Goal: Task Accomplishment & Management: Manage account settings

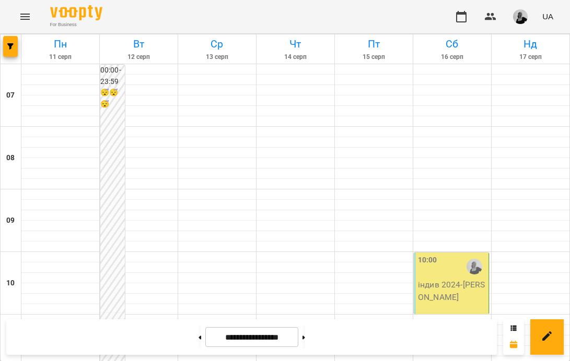
scroll to position [537, 0]
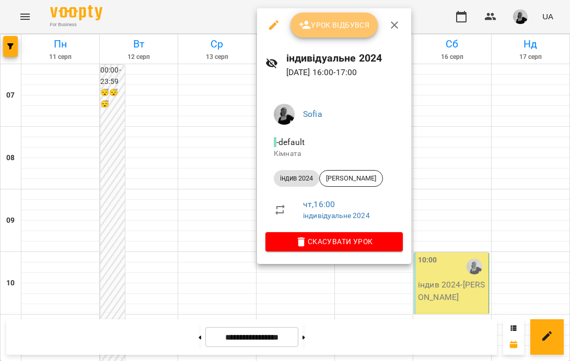
click at [337, 22] on span "Урок відбувся" at bounding box center [334, 25] width 71 height 13
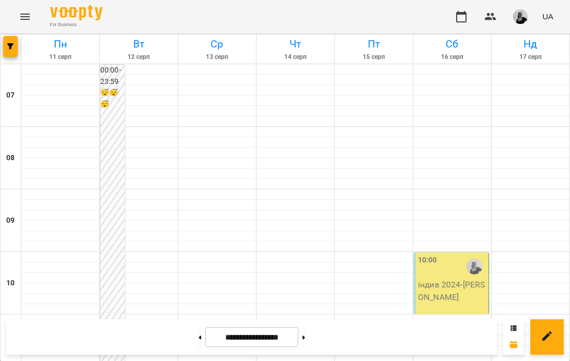
scroll to position [532, 0]
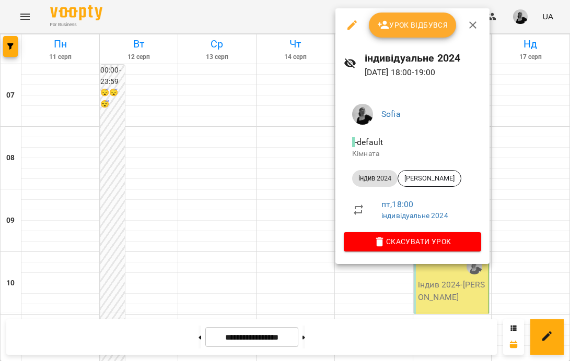
click at [415, 21] on span "Урок відбувся" at bounding box center [412, 25] width 71 height 13
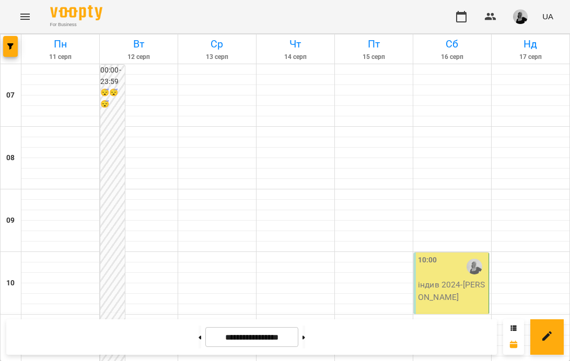
scroll to position [690, 0]
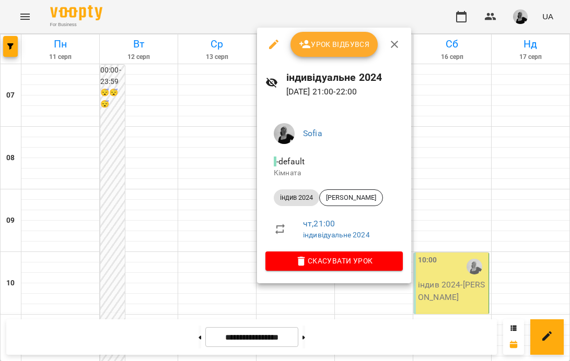
click at [323, 52] on button "Урок відбувся" at bounding box center [334, 44] width 88 height 25
click at [333, 49] on span "Урок відбувся" at bounding box center [334, 44] width 71 height 13
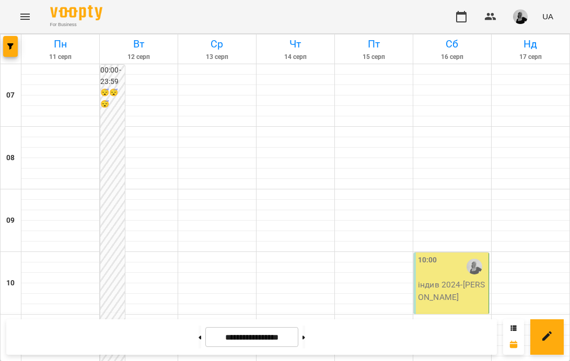
scroll to position [659, 0]
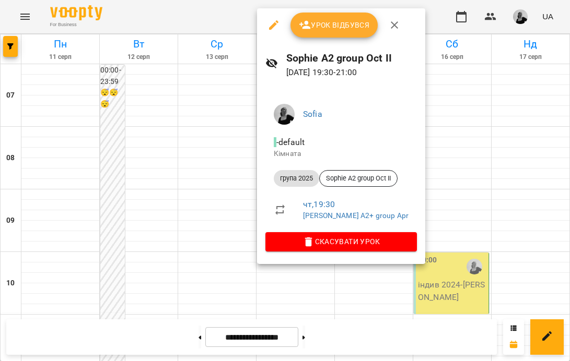
click at [320, 27] on span "Урок відбувся" at bounding box center [334, 25] width 71 height 13
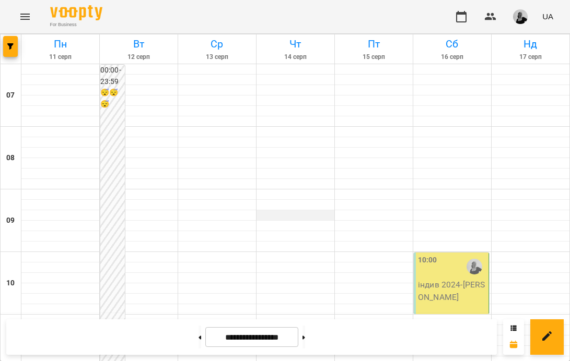
scroll to position [674, 0]
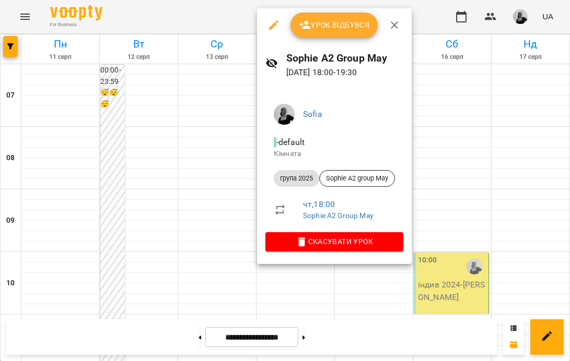
click at [316, 19] on span "Урок відбувся" at bounding box center [334, 25] width 71 height 13
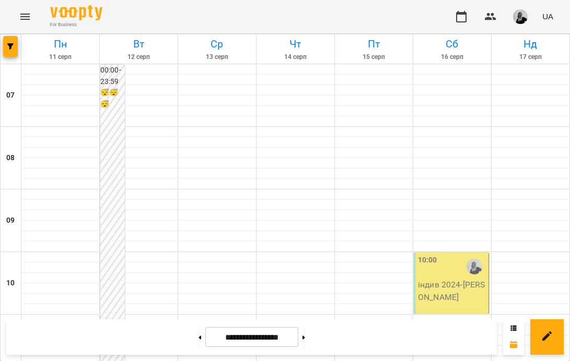
scroll to position [690, 0]
